Goal: Navigation & Orientation: Find specific page/section

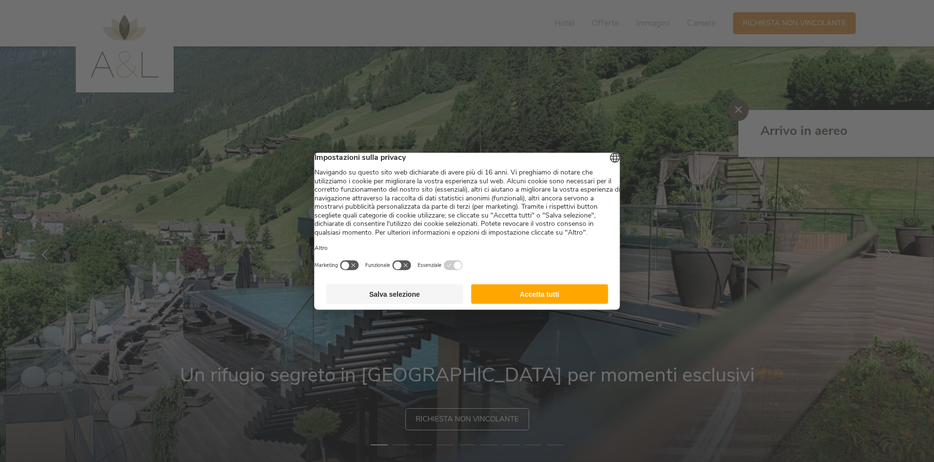
click at [555, 303] on button "Accetta tutti" at bounding box center [539, 294] width 137 height 20
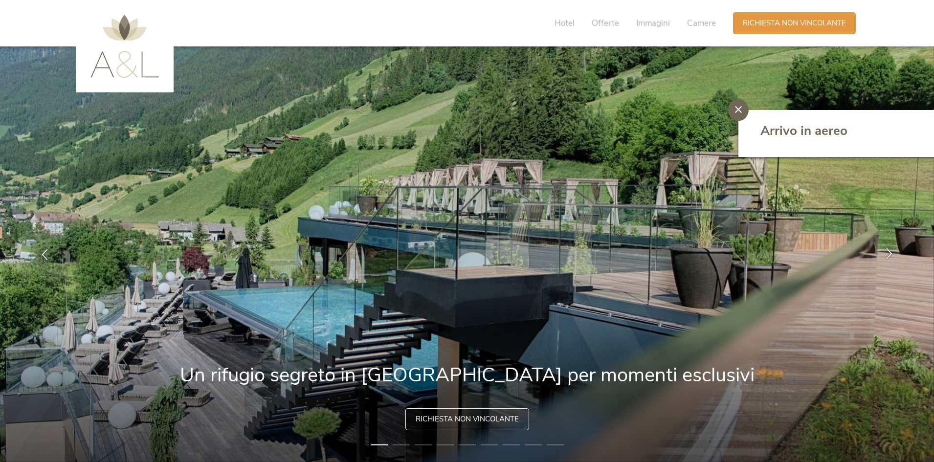
click at [885, 248] on icon at bounding box center [889, 253] width 11 height 11
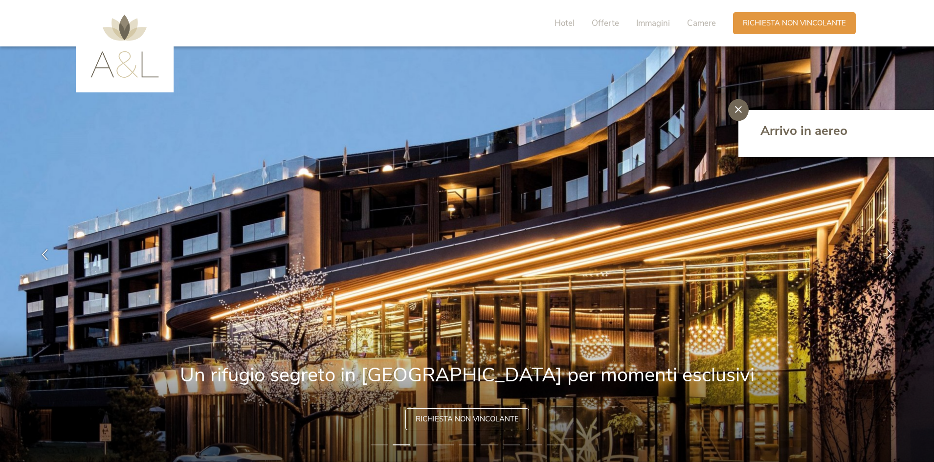
click at [885, 248] on icon at bounding box center [889, 253] width 11 height 11
click at [733, 108] on div at bounding box center [738, 110] width 21 height 22
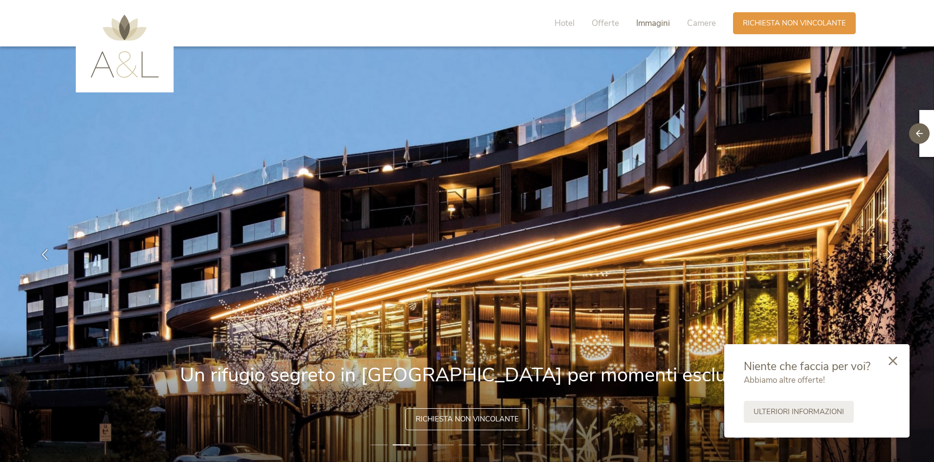
click at [653, 22] on span "Immagini" at bounding box center [653, 23] width 34 height 11
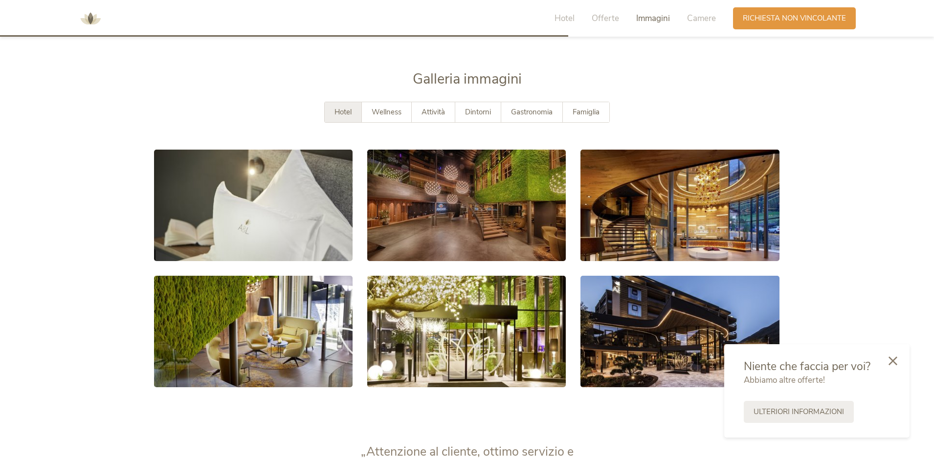
scroll to position [1804, 0]
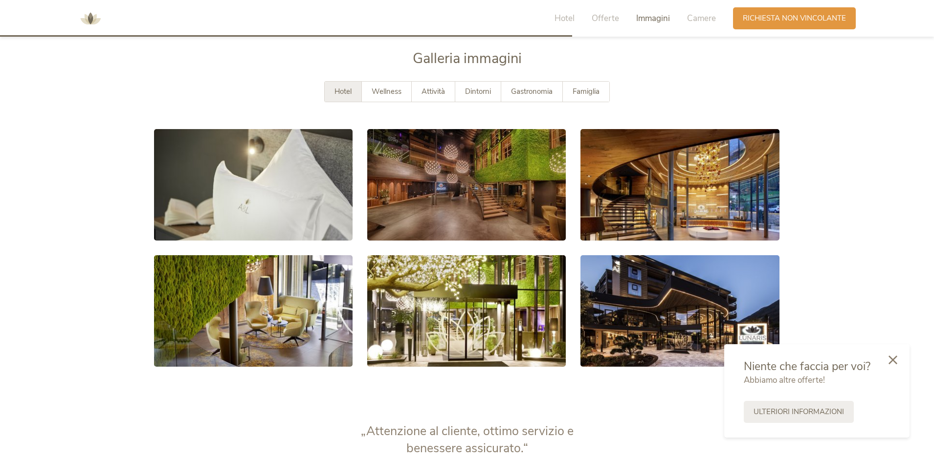
click at [894, 356] on icon at bounding box center [892, 359] width 9 height 9
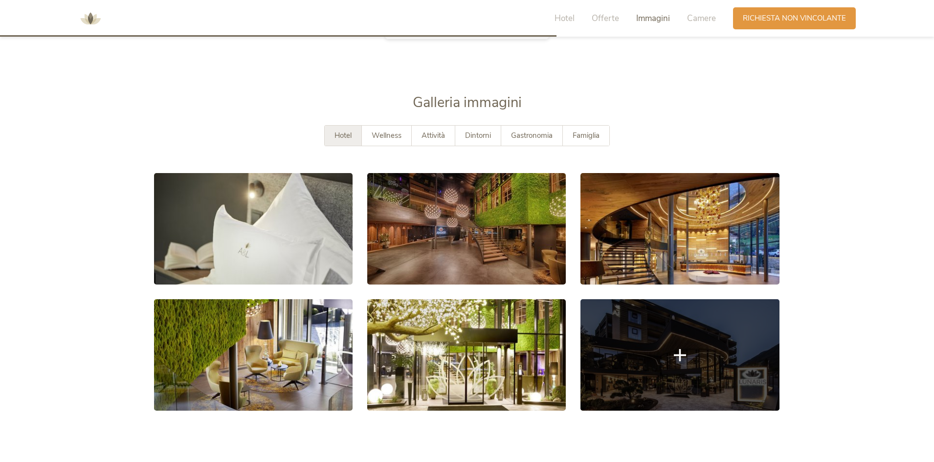
scroll to position [1755, 0]
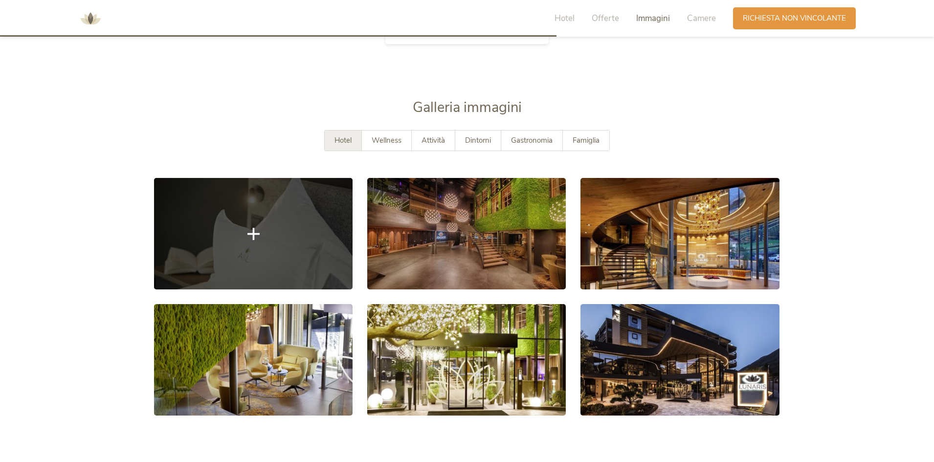
click at [322, 242] on link at bounding box center [253, 233] width 199 height 111
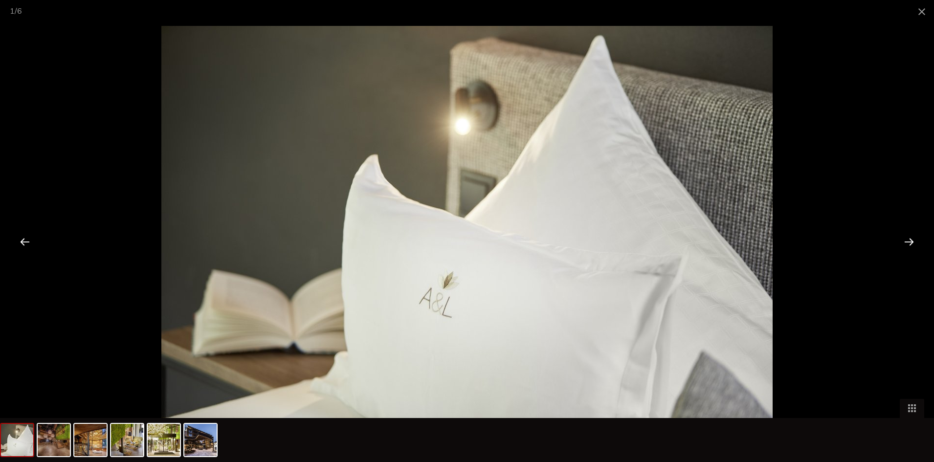
click at [909, 245] on div at bounding box center [909, 241] width 30 height 30
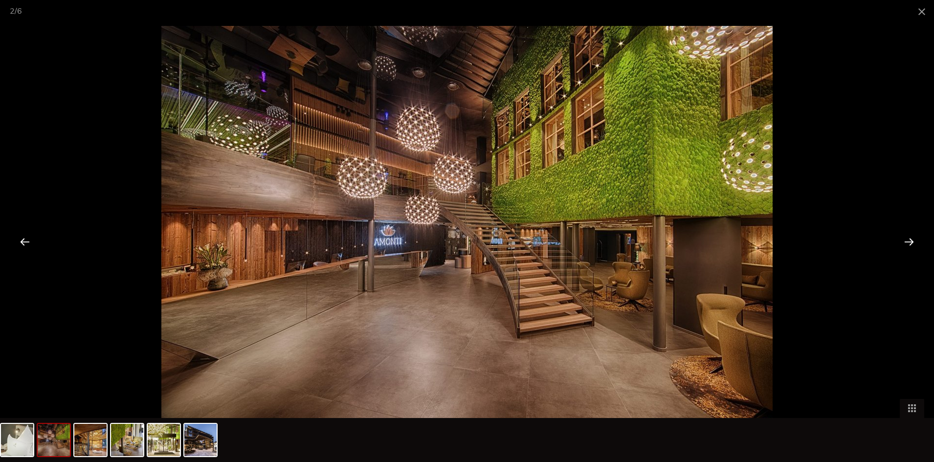
click at [909, 245] on div at bounding box center [909, 241] width 30 height 30
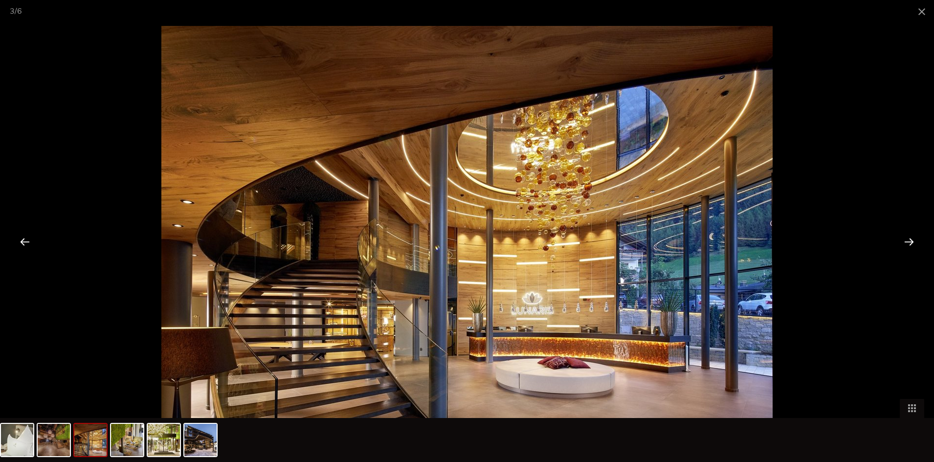
click at [909, 245] on div at bounding box center [909, 241] width 30 height 30
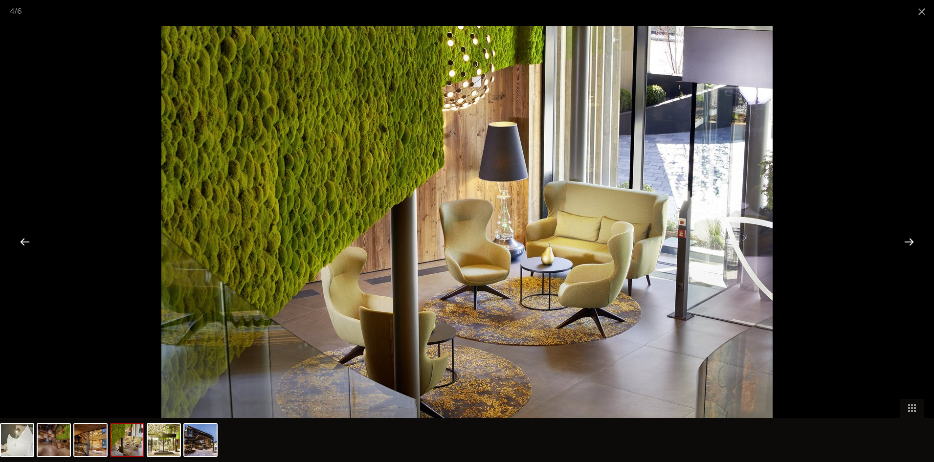
click at [909, 245] on div at bounding box center [909, 241] width 30 height 30
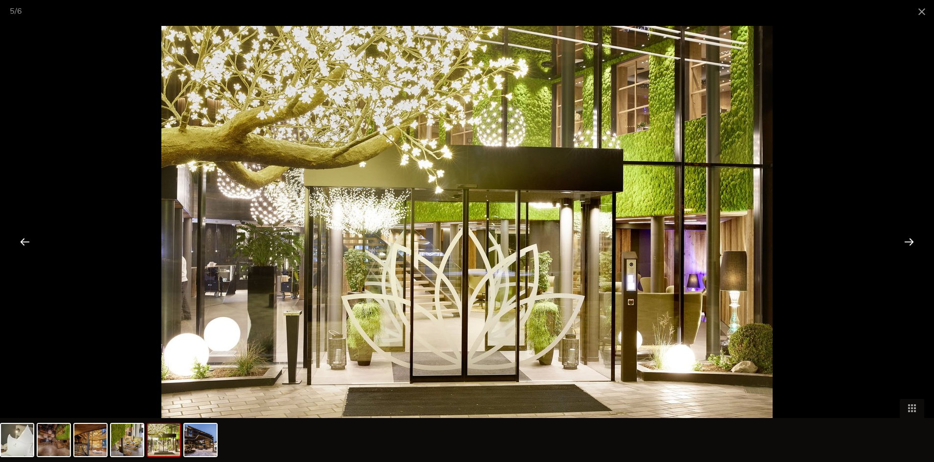
click at [909, 245] on div at bounding box center [909, 241] width 30 height 30
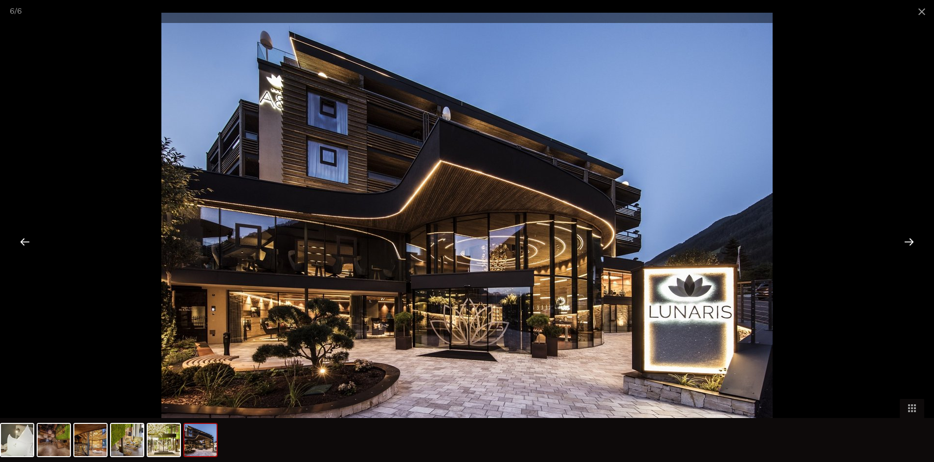
click at [909, 245] on div at bounding box center [909, 241] width 30 height 30
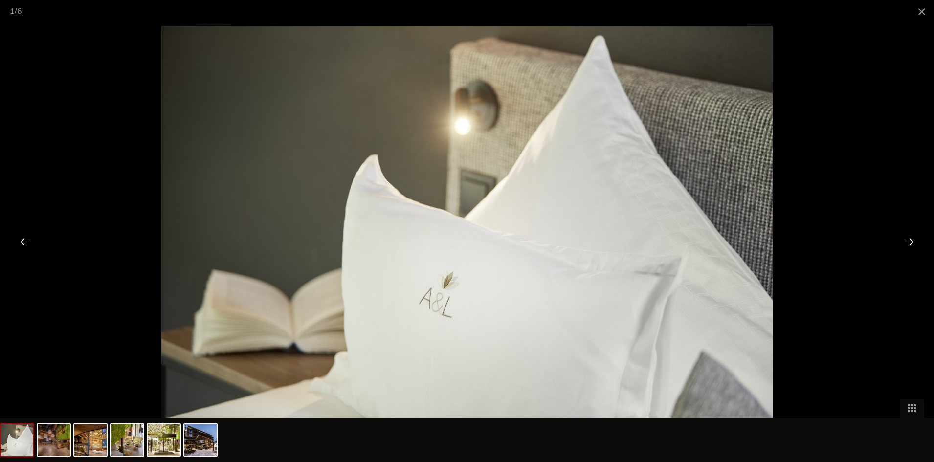
click at [907, 246] on div at bounding box center [909, 241] width 30 height 30
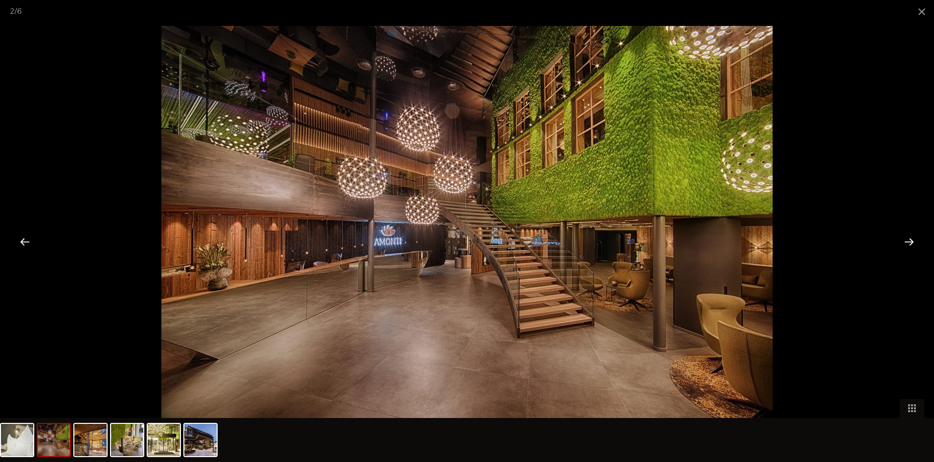
click at [907, 246] on div at bounding box center [909, 241] width 30 height 30
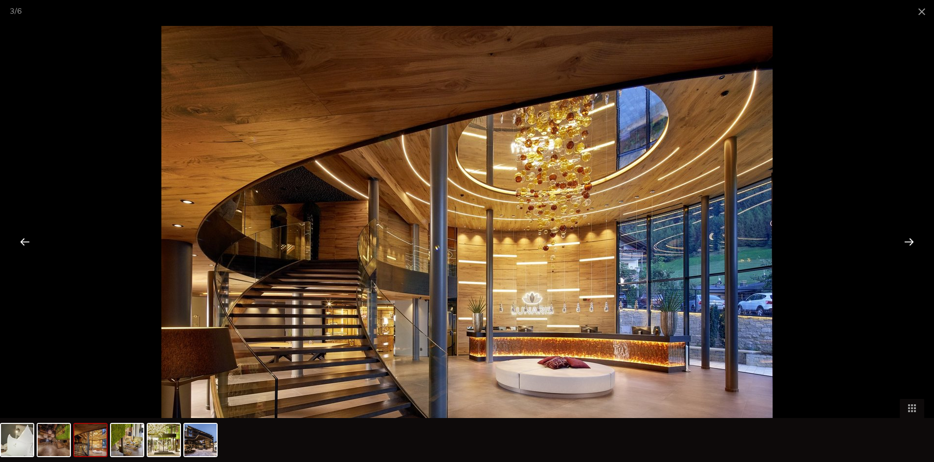
click at [907, 246] on div at bounding box center [909, 241] width 30 height 30
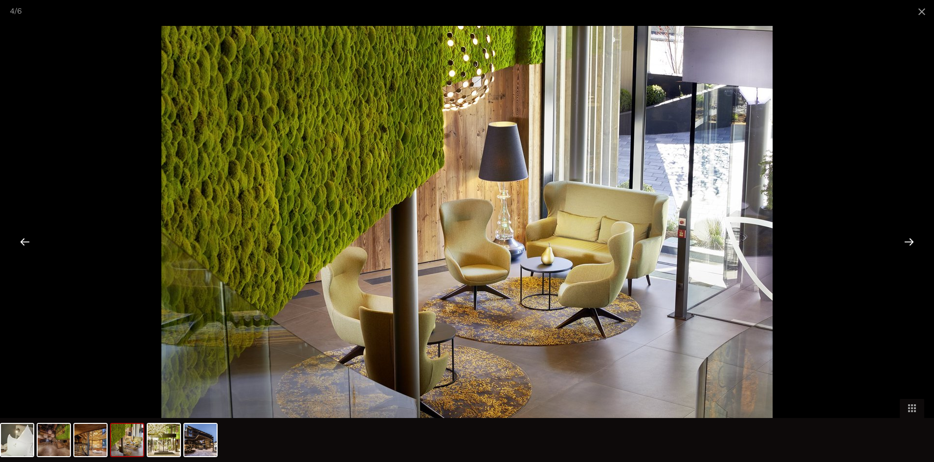
click at [907, 245] on div at bounding box center [909, 241] width 30 height 30
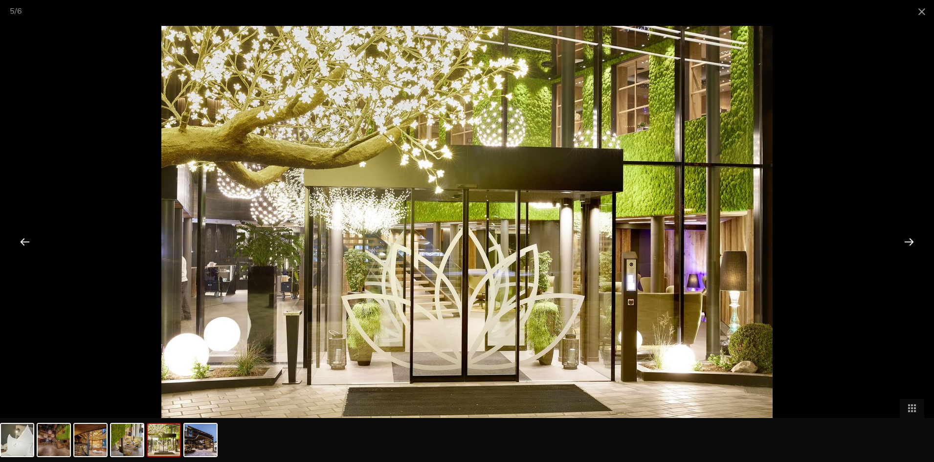
click at [907, 243] on div at bounding box center [909, 241] width 30 height 30
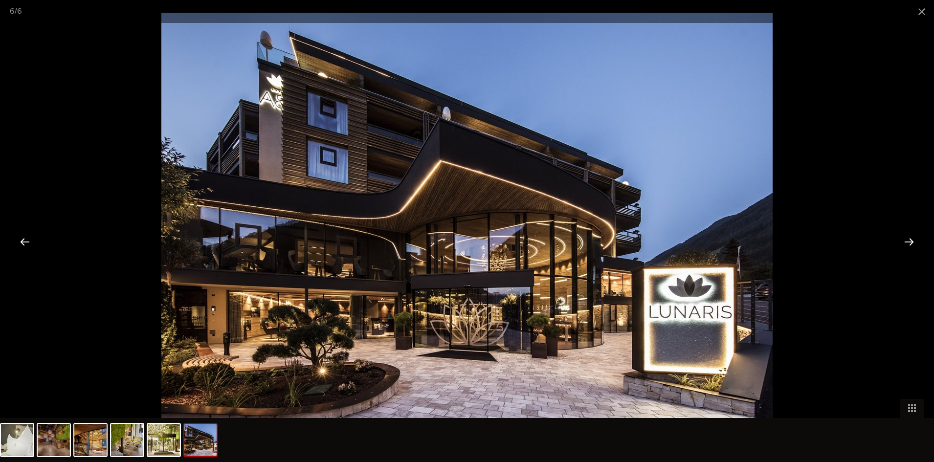
click at [907, 243] on div at bounding box center [909, 241] width 30 height 30
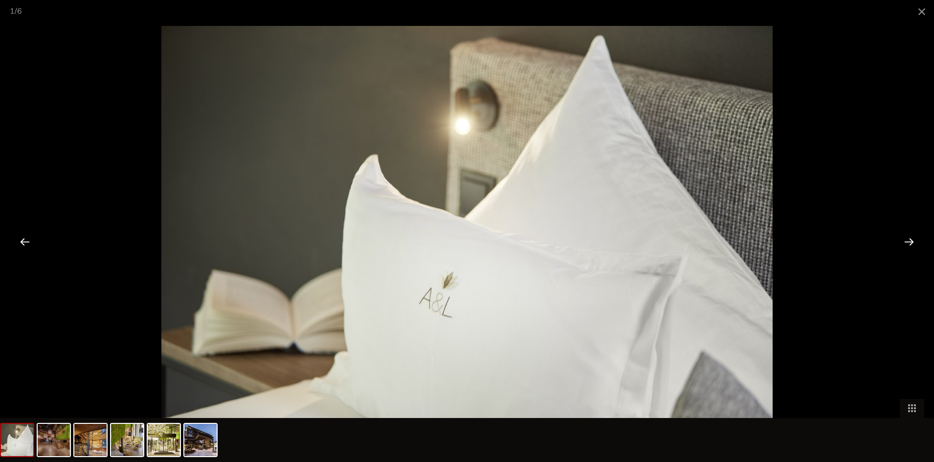
click at [909, 240] on div at bounding box center [909, 241] width 30 height 30
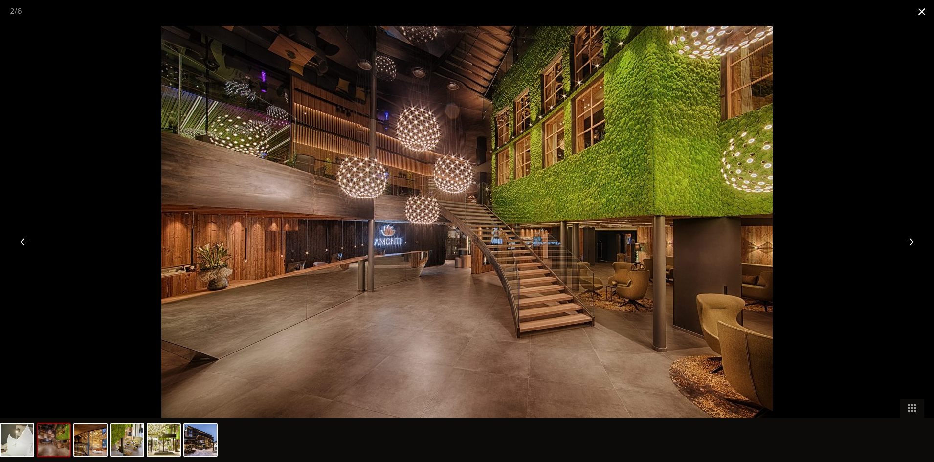
click at [917, 11] on span at bounding box center [921, 11] width 24 height 23
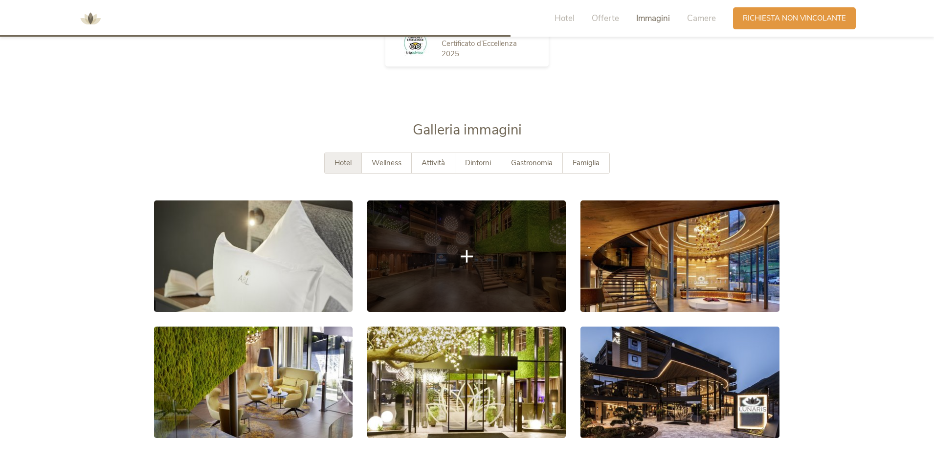
scroll to position [1609, 0]
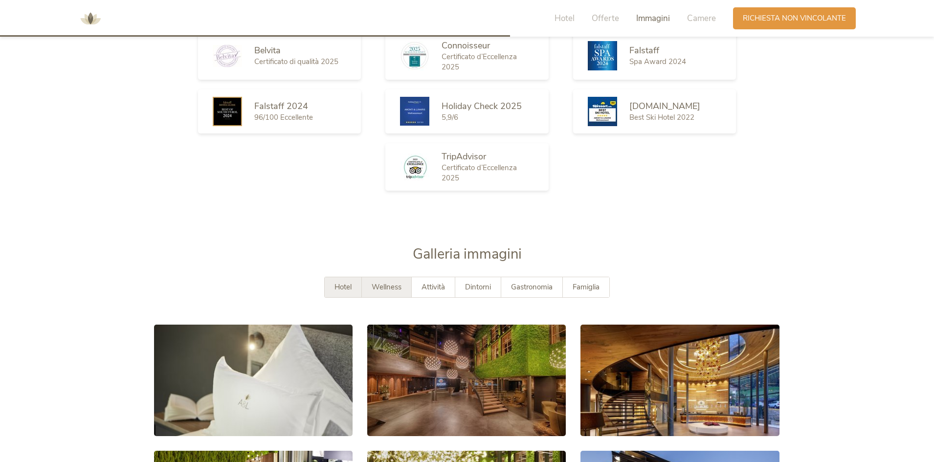
click at [394, 289] on span "Wellness" at bounding box center [387, 287] width 30 height 10
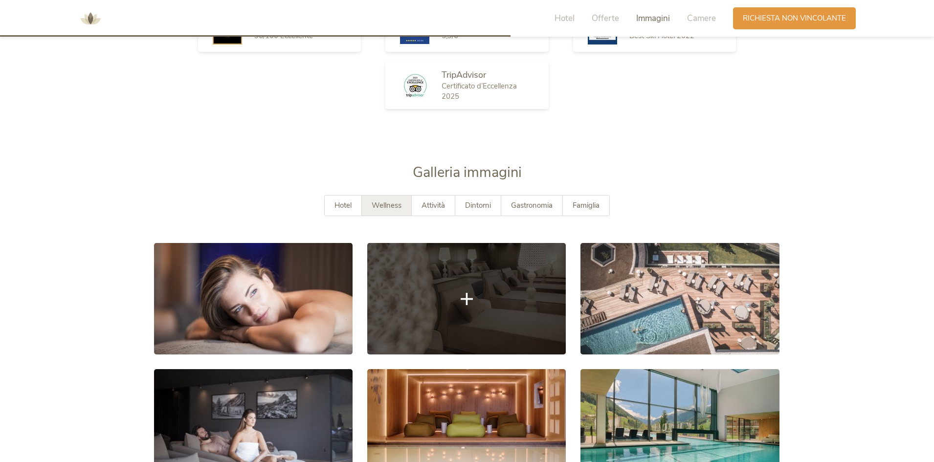
scroll to position [1755, 0]
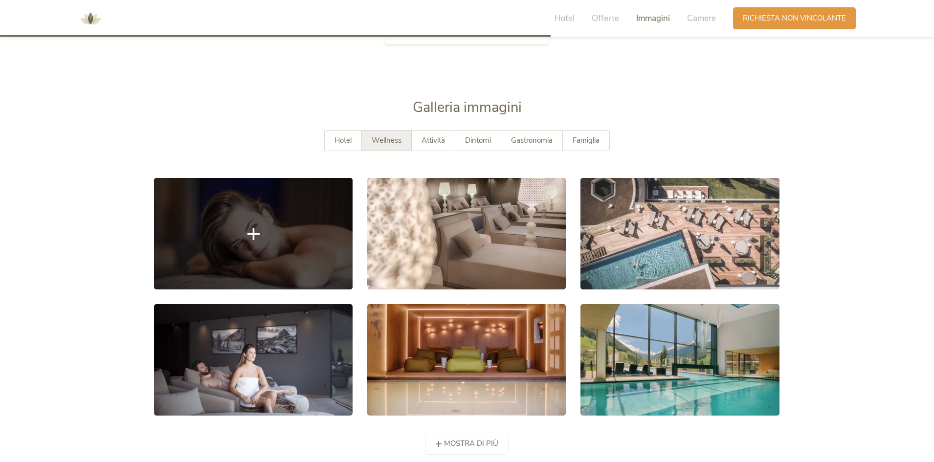
click at [272, 236] on link at bounding box center [253, 233] width 199 height 111
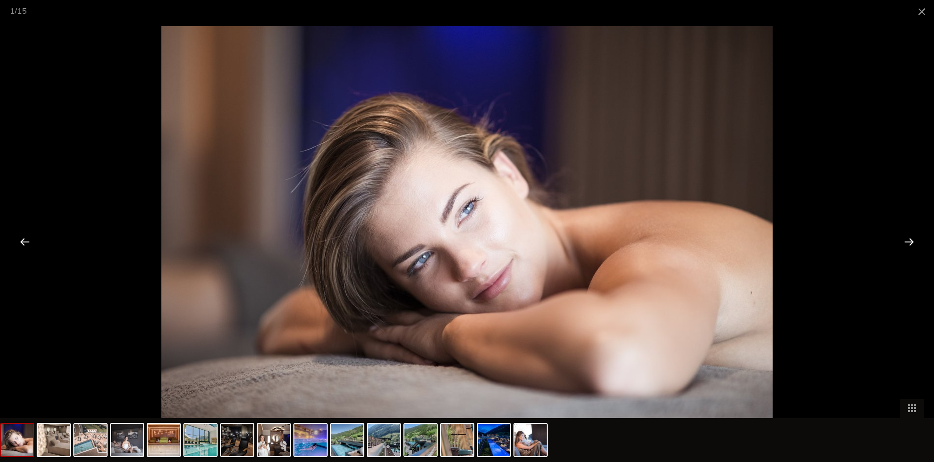
click at [905, 244] on div at bounding box center [909, 241] width 30 height 30
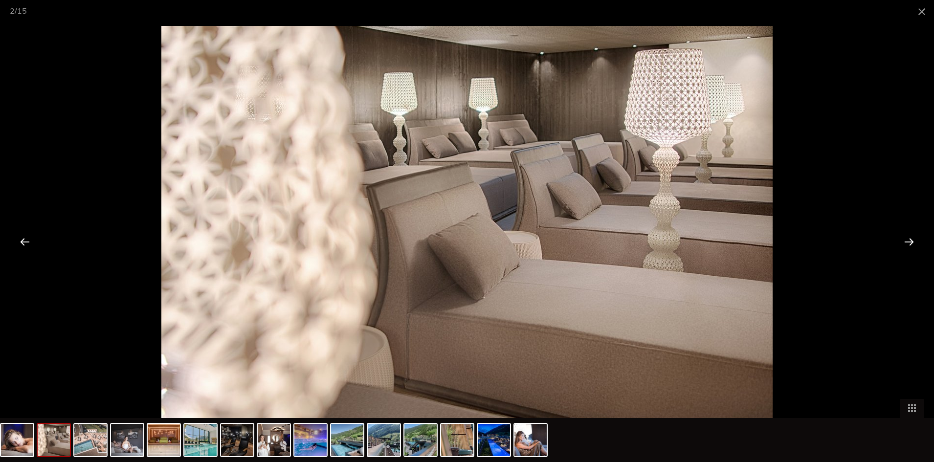
click at [907, 244] on div at bounding box center [909, 241] width 30 height 30
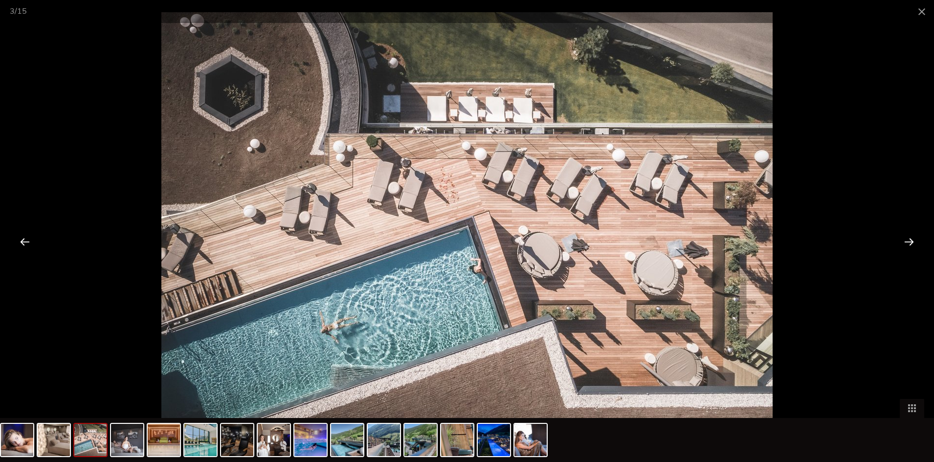
click at [912, 243] on div at bounding box center [909, 241] width 30 height 30
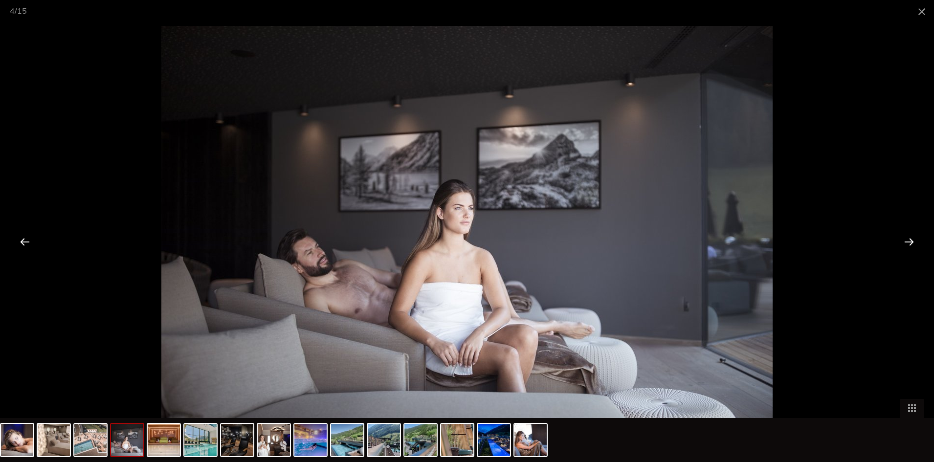
click at [912, 243] on div at bounding box center [909, 241] width 30 height 30
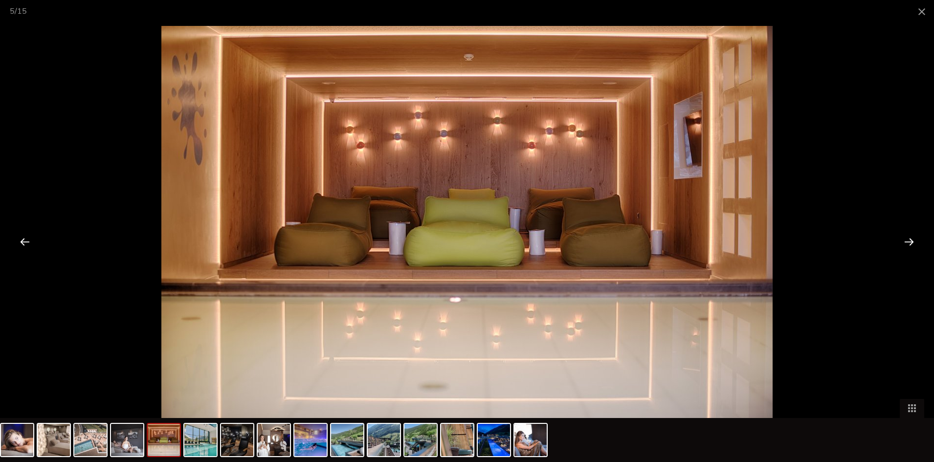
click at [912, 243] on div at bounding box center [909, 241] width 30 height 30
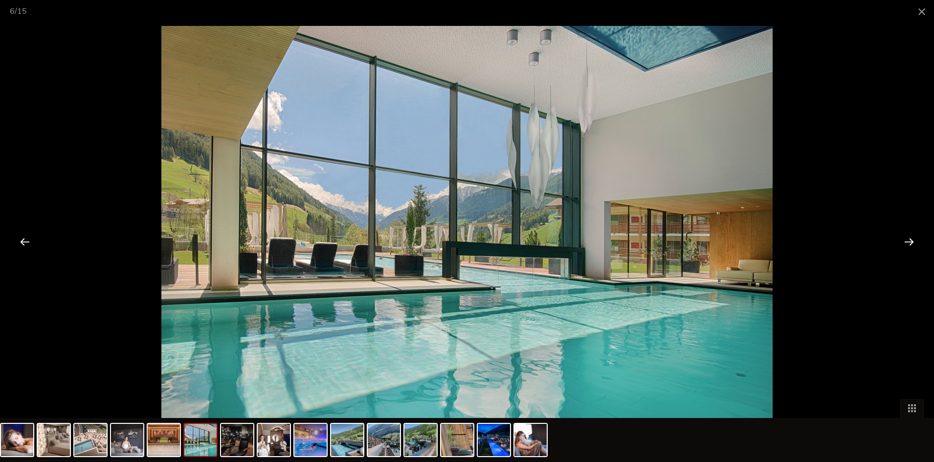
click at [912, 243] on div at bounding box center [909, 241] width 30 height 30
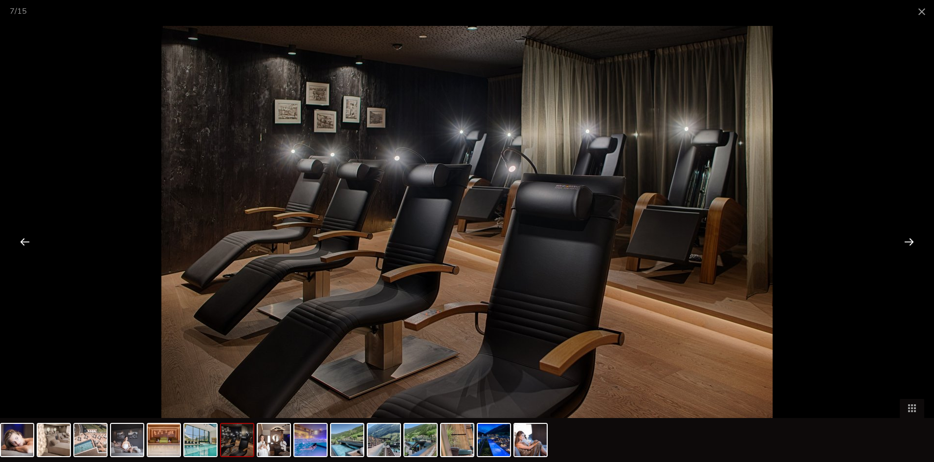
click at [912, 243] on div at bounding box center [909, 241] width 30 height 30
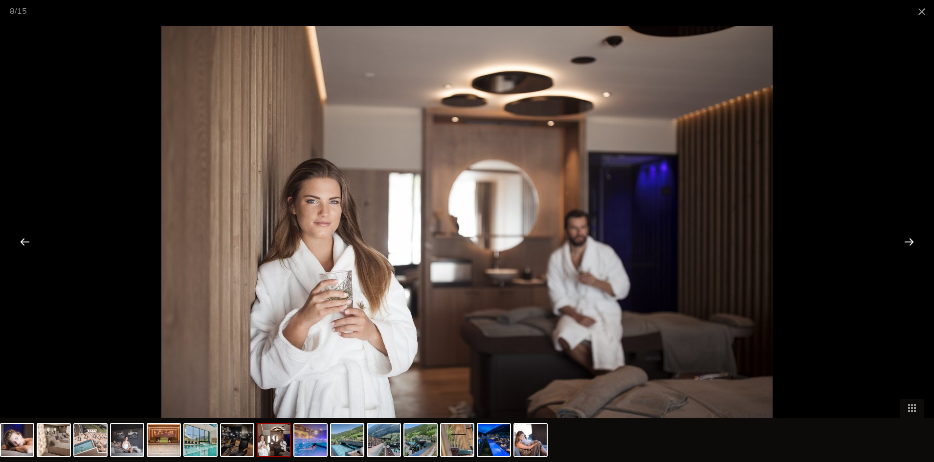
click at [912, 243] on div at bounding box center [909, 241] width 30 height 30
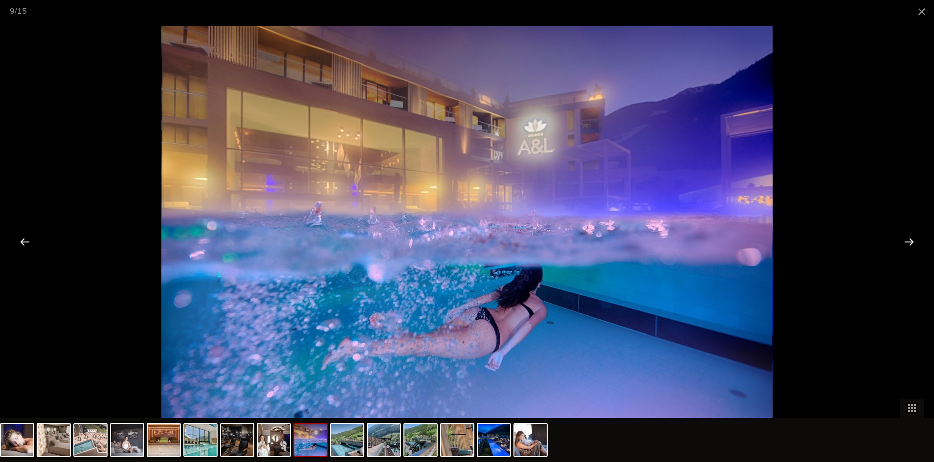
click at [912, 243] on div at bounding box center [909, 241] width 30 height 30
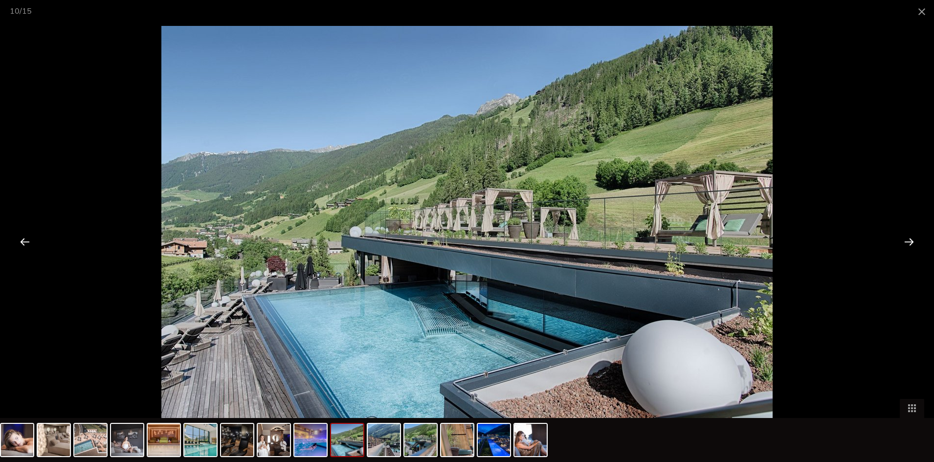
click at [912, 243] on div at bounding box center [909, 241] width 30 height 30
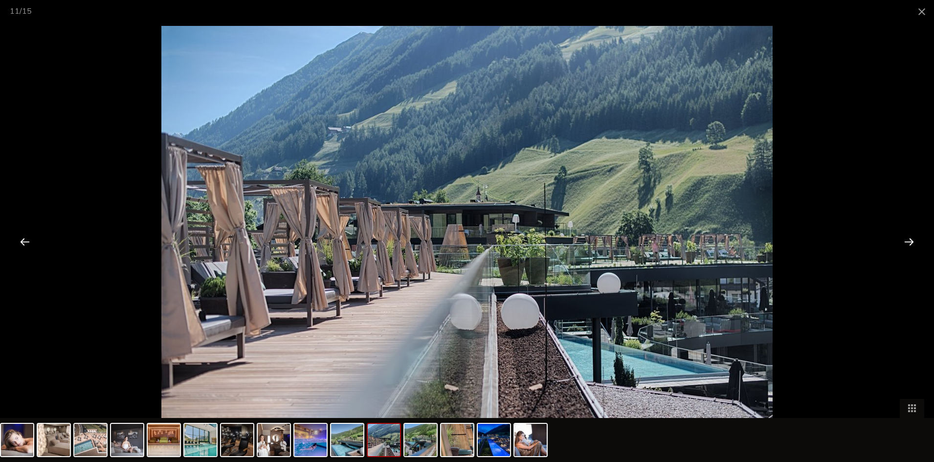
click at [912, 243] on div at bounding box center [909, 241] width 30 height 30
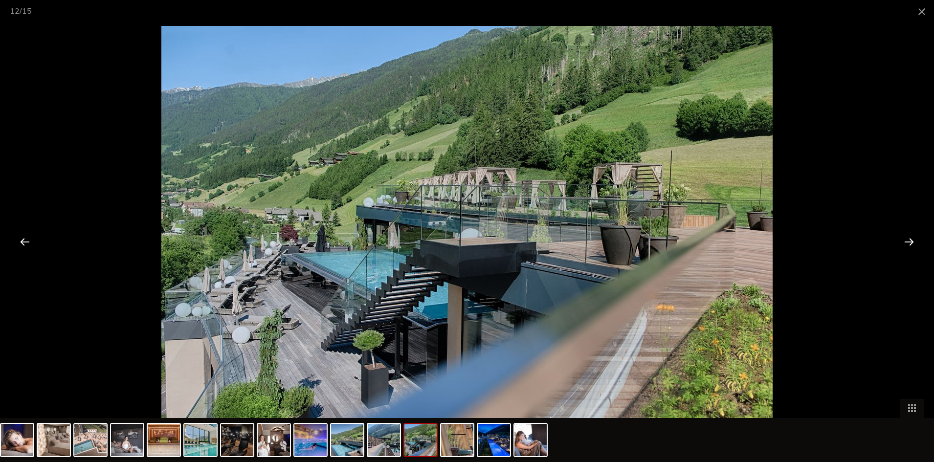
click at [912, 243] on div at bounding box center [909, 241] width 30 height 30
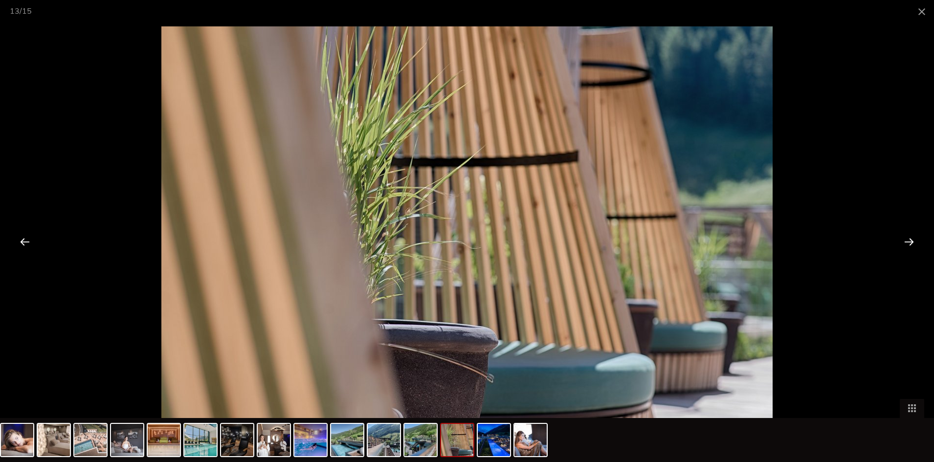
click at [912, 243] on div at bounding box center [909, 241] width 30 height 30
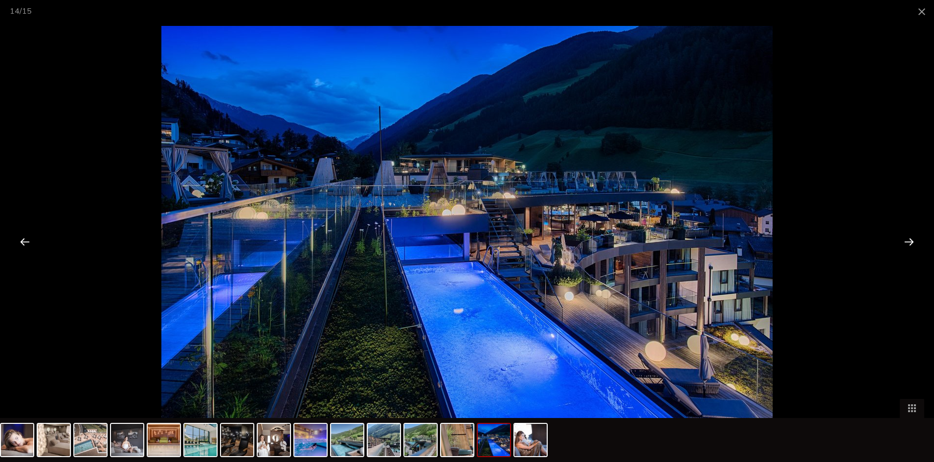
click at [913, 243] on div at bounding box center [909, 241] width 30 height 30
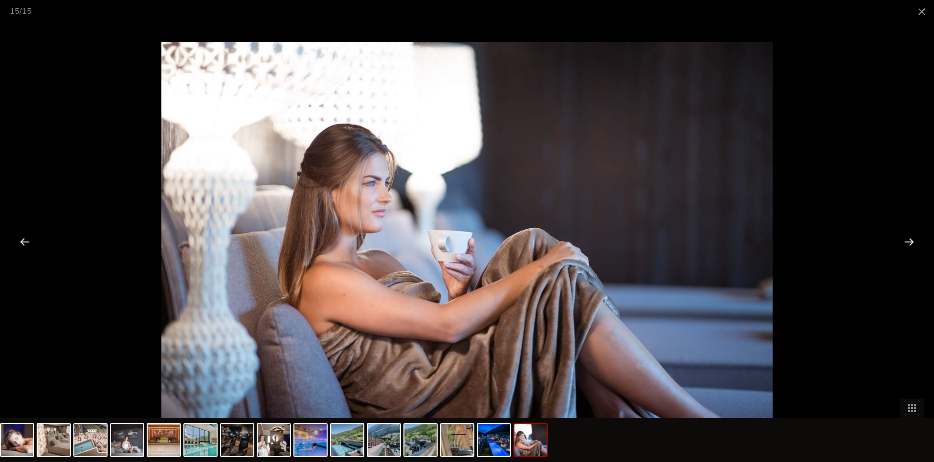
click at [913, 243] on div at bounding box center [909, 241] width 30 height 30
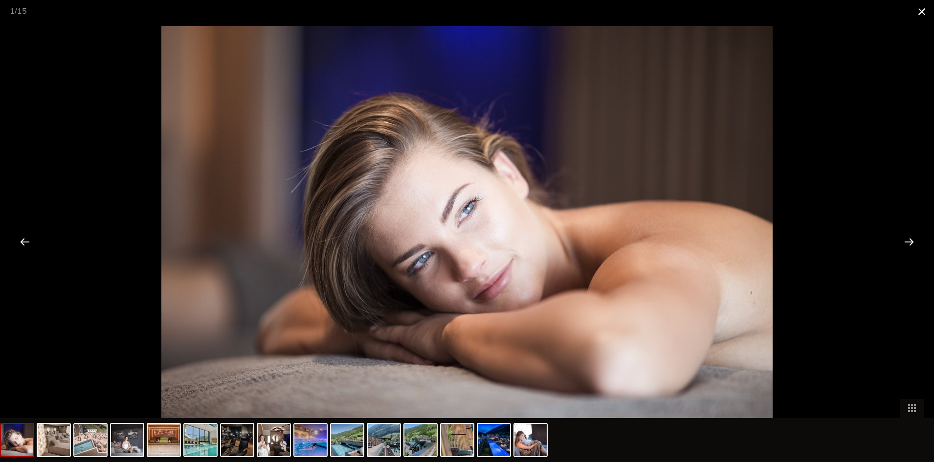
click at [923, 10] on span at bounding box center [921, 11] width 24 height 23
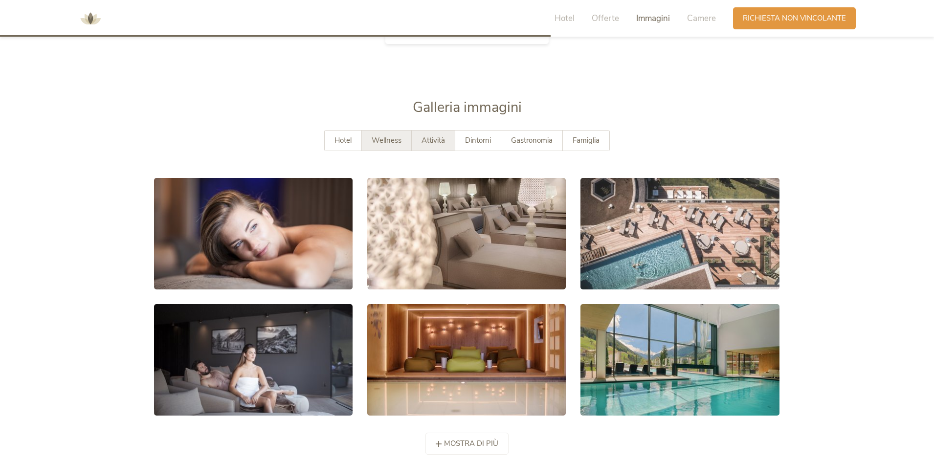
click at [445, 146] on div "Attività" at bounding box center [434, 141] width 44 height 20
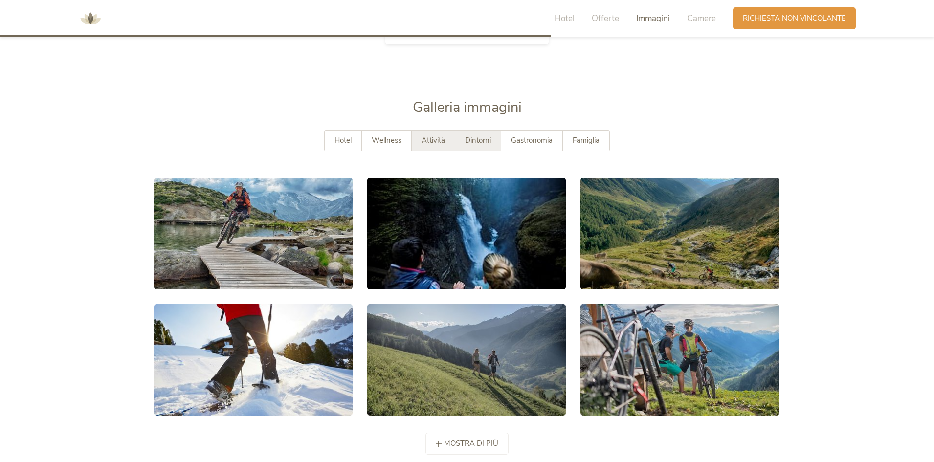
click at [491, 143] on span "Dintorni" at bounding box center [478, 140] width 26 height 10
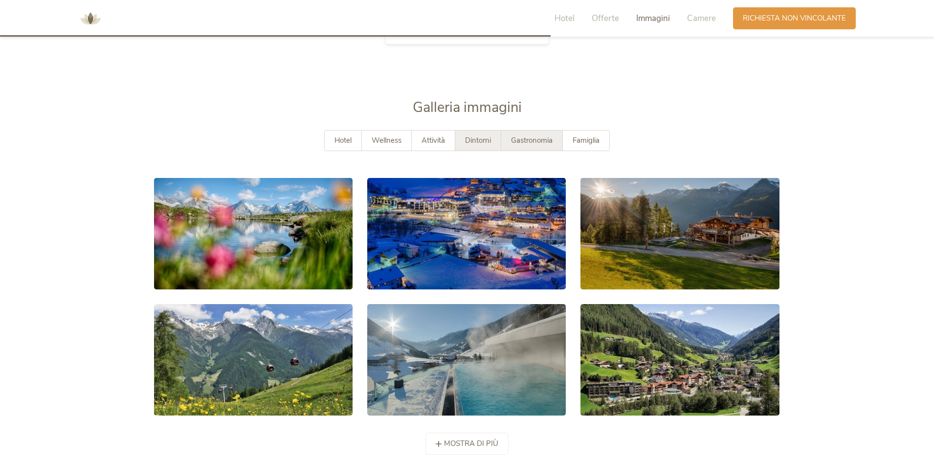
click at [536, 144] on span "Gastronomia" at bounding box center [532, 140] width 42 height 10
